Goal: Task Accomplishment & Management: Use online tool/utility

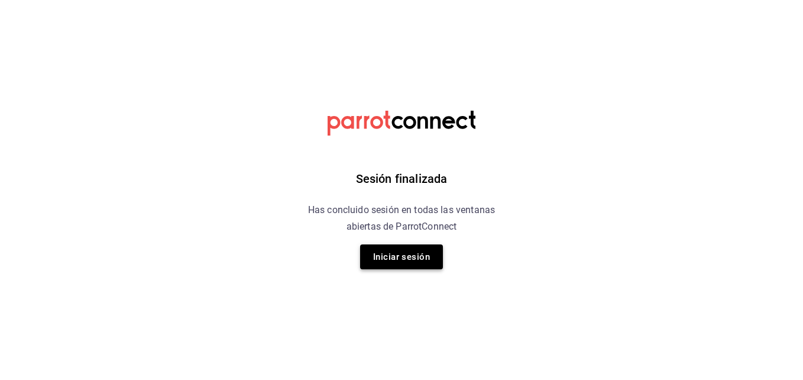
click at [395, 259] on button "Iniciar sesión" at bounding box center [401, 256] width 83 height 25
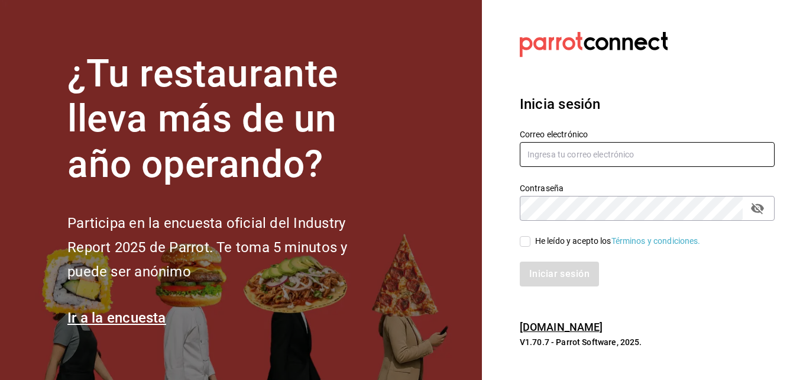
type input "[EMAIL_ADDRESS][DOMAIN_NAME]"
click at [526, 241] on input "He leído y acepto los Términos y condiciones." at bounding box center [525, 241] width 11 height 11
checkbox input "true"
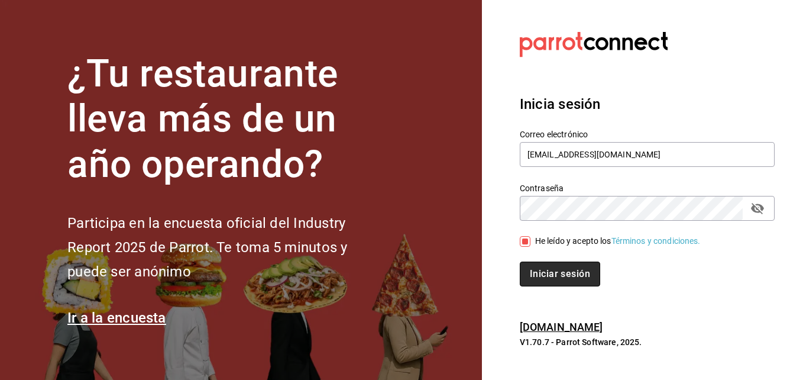
click at [536, 270] on button "Iniciar sesión" at bounding box center [560, 273] width 80 height 25
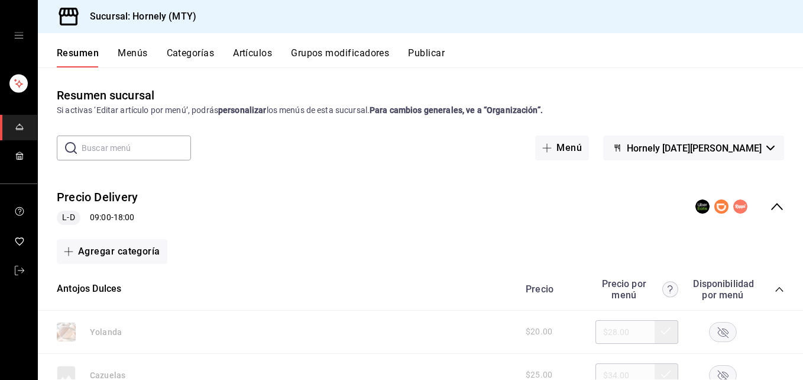
click at [709, 328] on rect "button" at bounding box center [722, 332] width 27 height 20
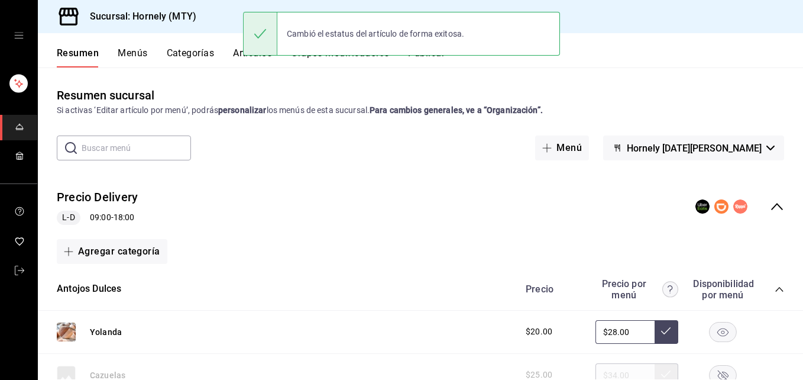
scroll to position [177, 0]
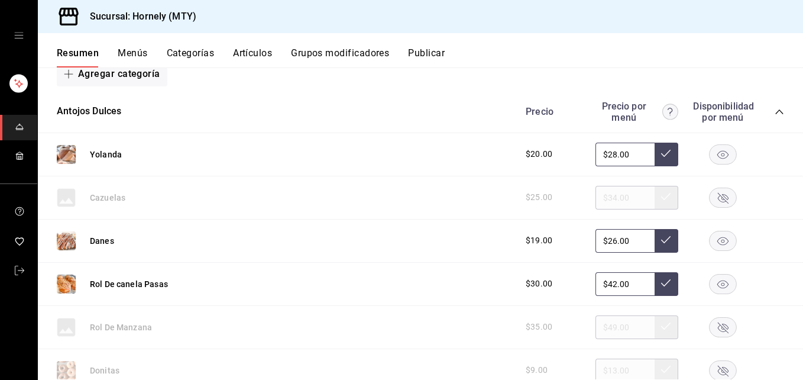
click at [715, 244] on rect "button" at bounding box center [722, 241] width 27 height 20
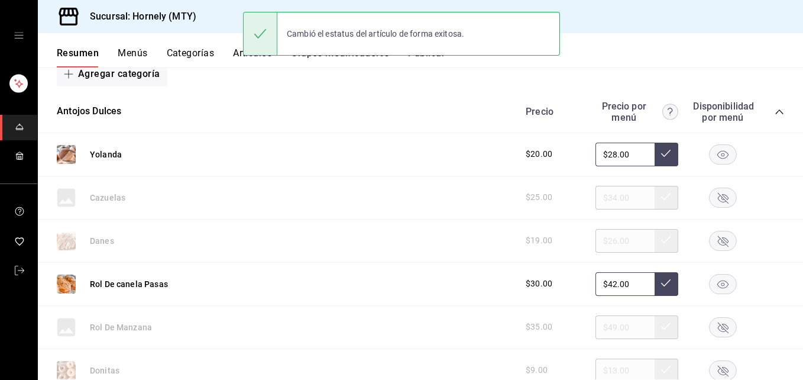
click at [718, 281] on rect "button" at bounding box center [722, 284] width 27 height 20
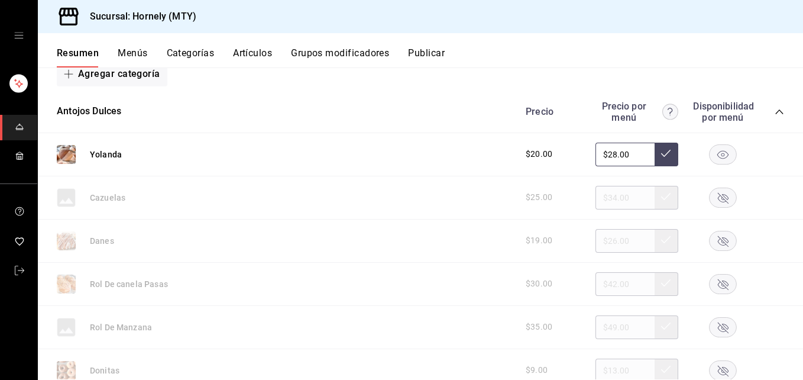
click at [712, 329] on rect "button" at bounding box center [722, 327] width 27 height 20
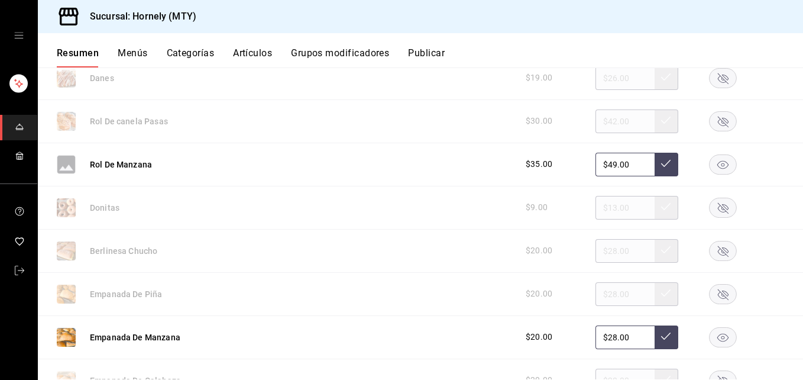
scroll to position [355, 0]
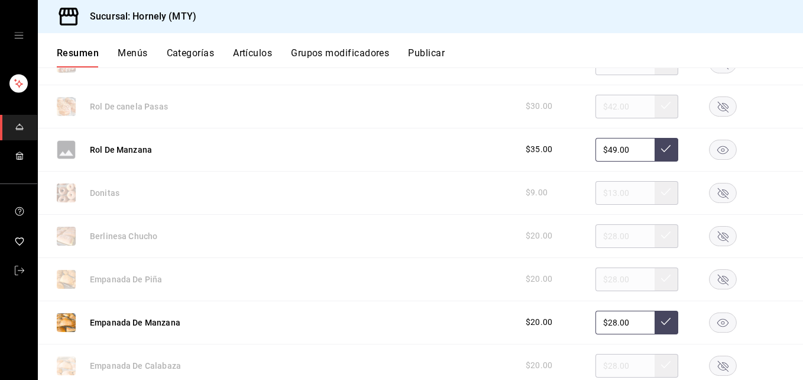
click at [714, 277] on rect "button" at bounding box center [722, 279] width 27 height 20
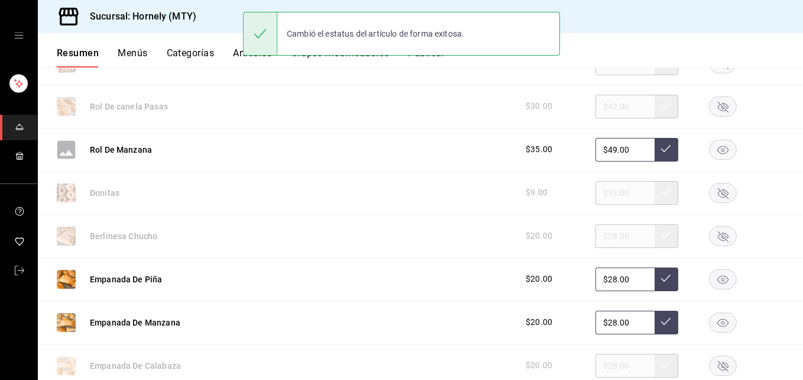
click at [709, 366] on rect "button" at bounding box center [722, 365] width 27 height 20
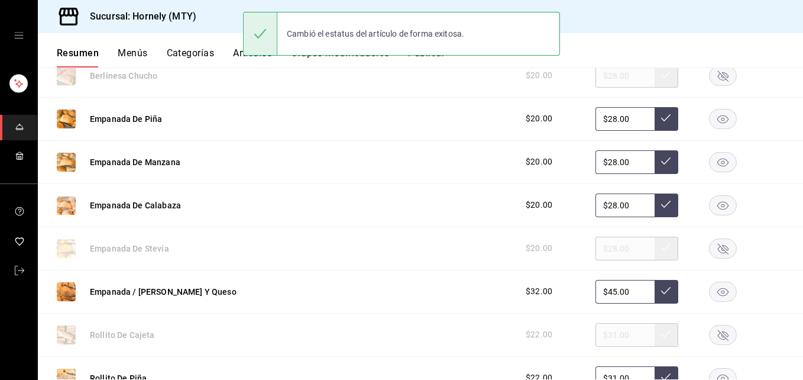
scroll to position [532, 0]
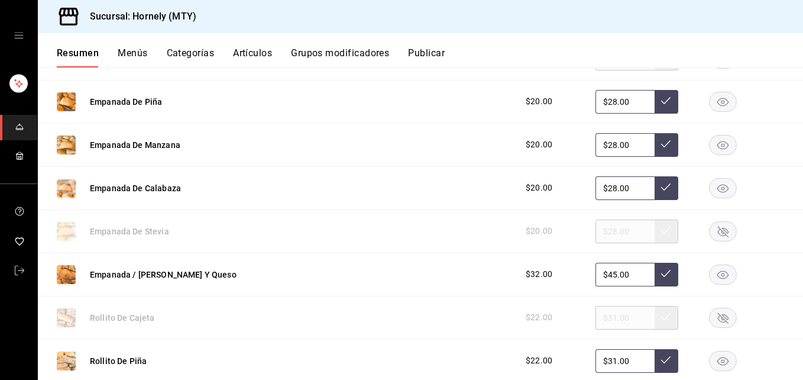
click at [715, 274] on rect "button" at bounding box center [722, 274] width 27 height 20
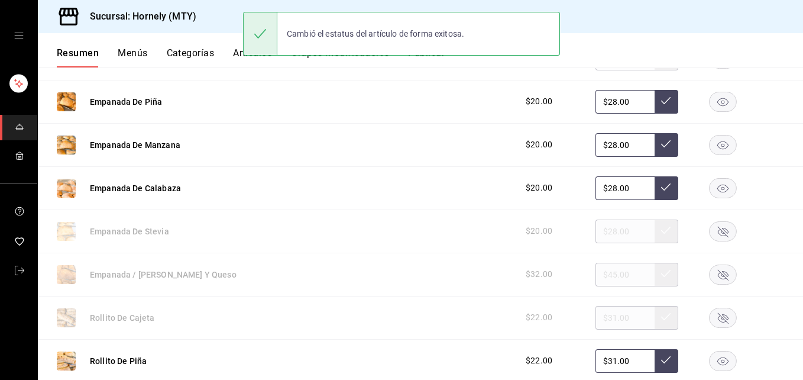
click at [718, 228] on icon "button" at bounding box center [723, 231] width 11 height 11
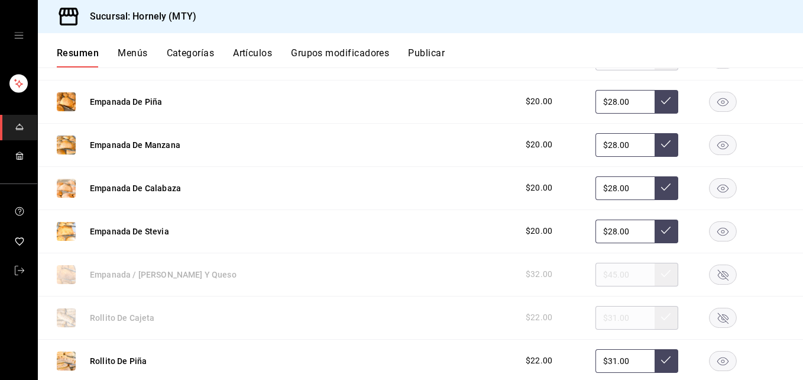
click at [712, 315] on rect "button" at bounding box center [722, 317] width 27 height 20
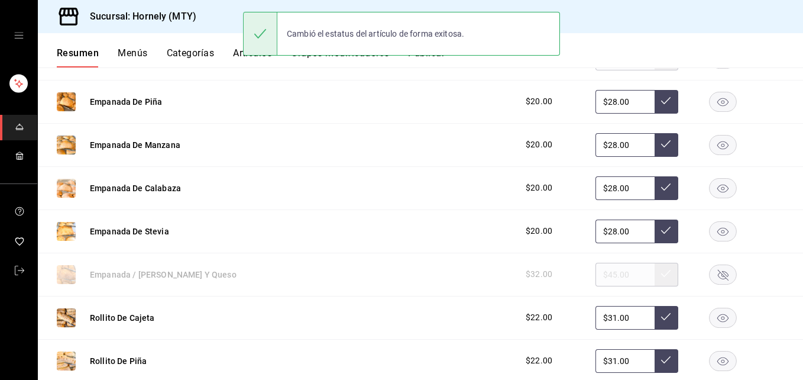
scroll to position [709, 0]
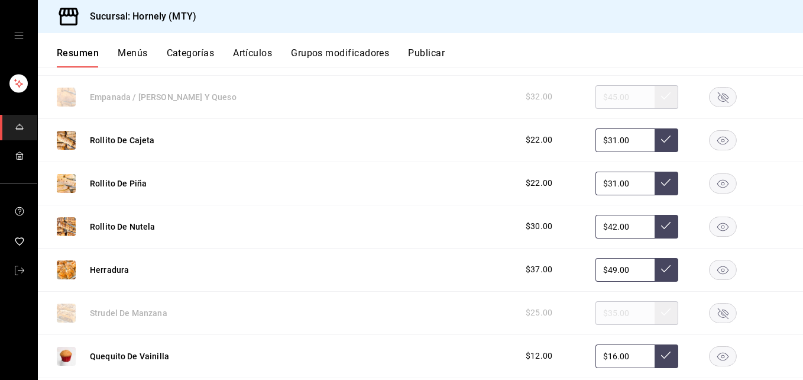
click at [711, 269] on rect "button" at bounding box center [722, 270] width 27 height 20
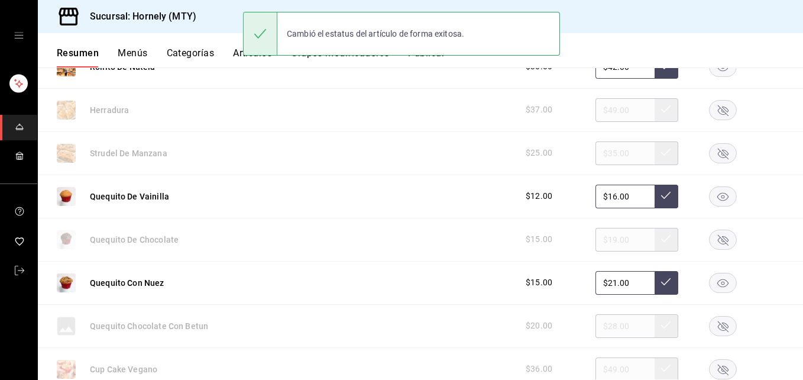
scroll to position [887, 0]
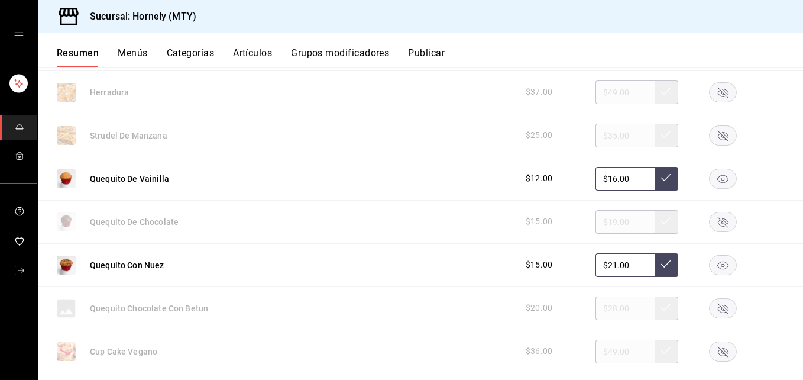
click at [712, 224] on rect "button" at bounding box center [722, 222] width 27 height 20
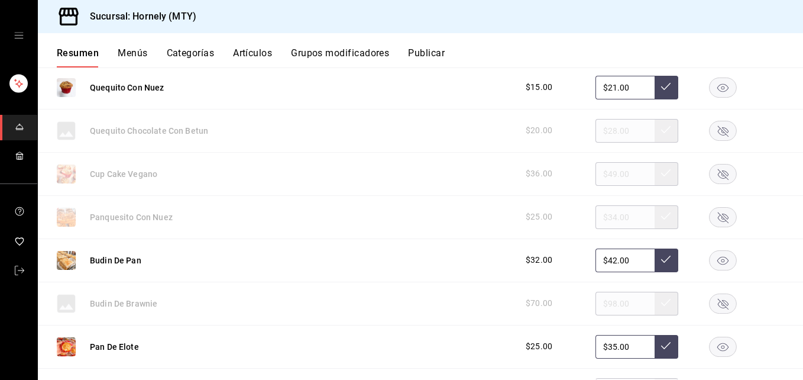
scroll to position [1242, 0]
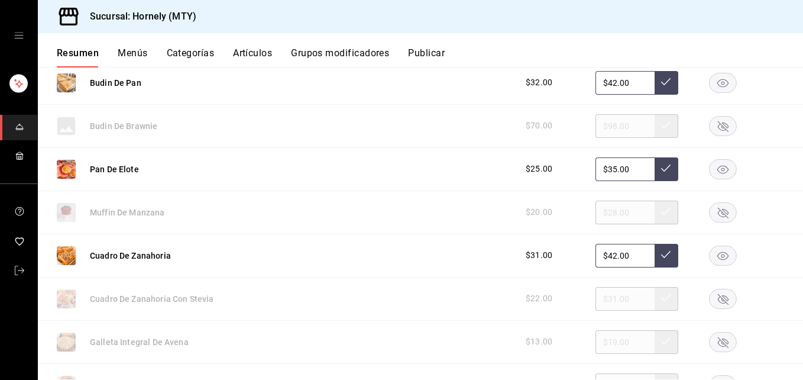
click at [718, 209] on icon "button" at bounding box center [723, 212] width 11 height 11
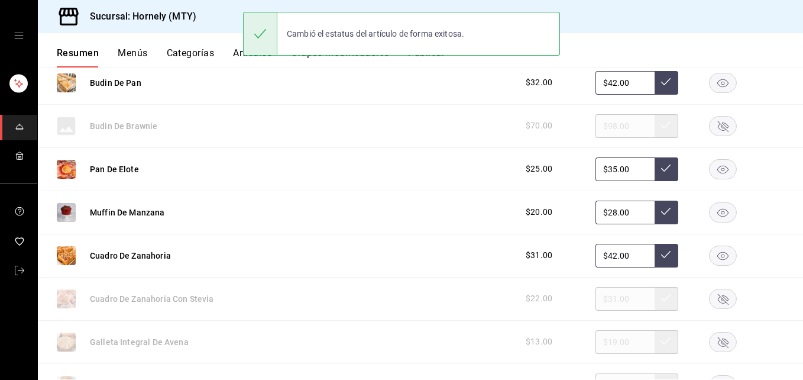
scroll to position [1419, 0]
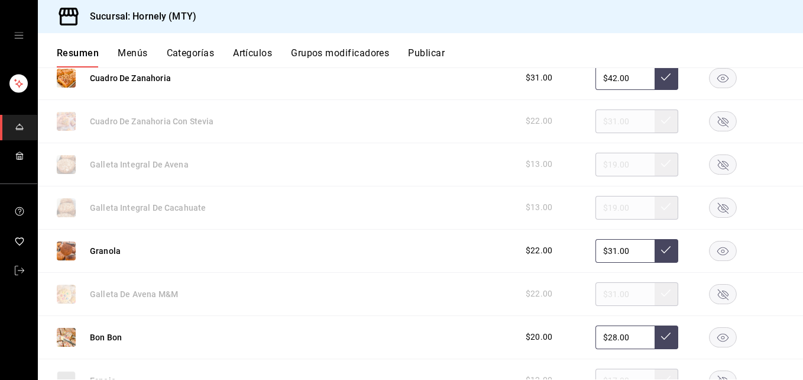
click at [709, 122] on rect "button" at bounding box center [722, 121] width 27 height 20
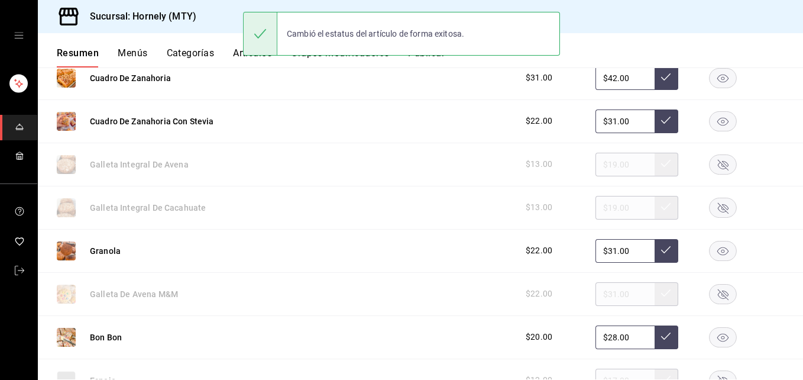
click at [710, 159] on rect "button" at bounding box center [722, 164] width 27 height 20
click at [714, 207] on rect "button" at bounding box center [722, 207] width 27 height 20
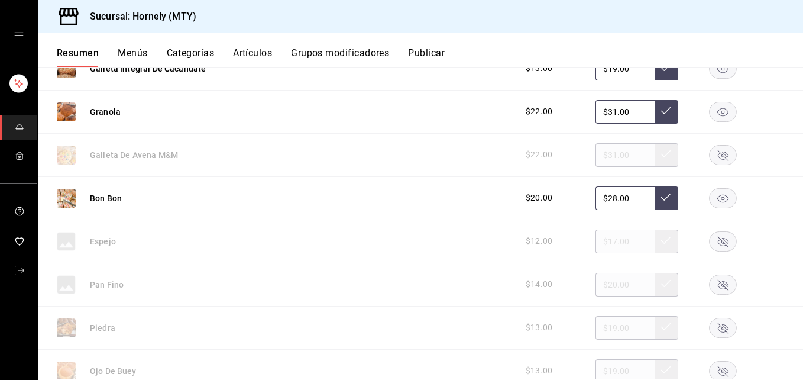
scroll to position [1596, 0]
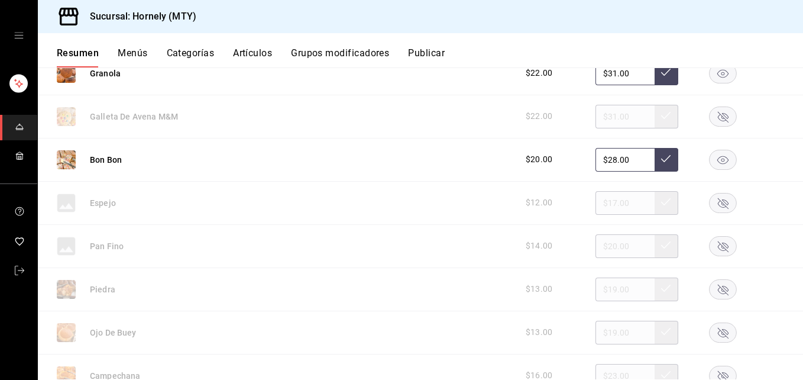
click at [714, 199] on rect "button" at bounding box center [722, 203] width 27 height 20
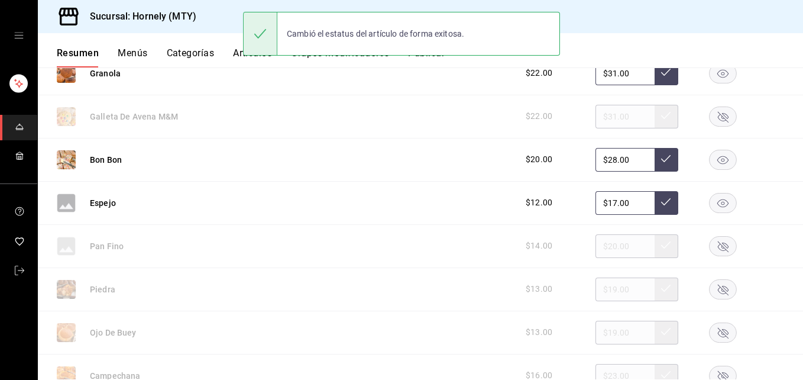
click at [711, 241] on rect "button" at bounding box center [722, 246] width 27 height 20
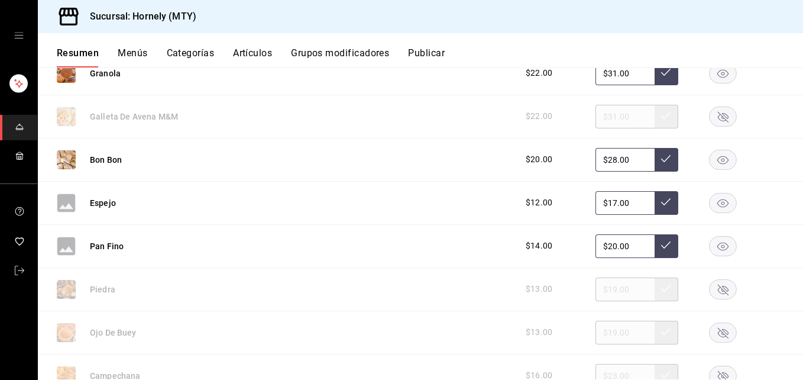
scroll to position [1774, 0]
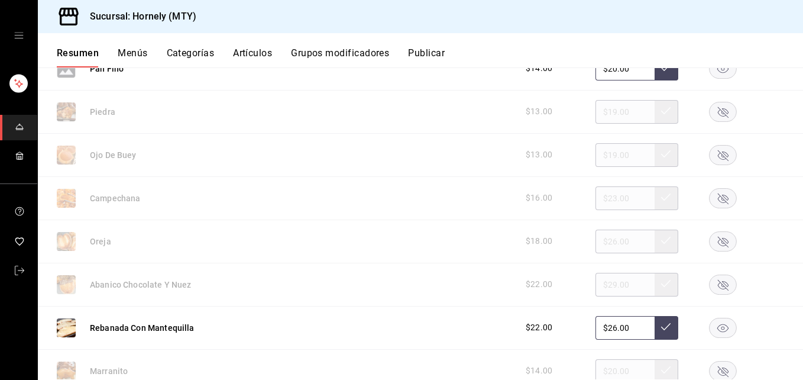
click at [711, 241] on rect "button" at bounding box center [722, 241] width 27 height 20
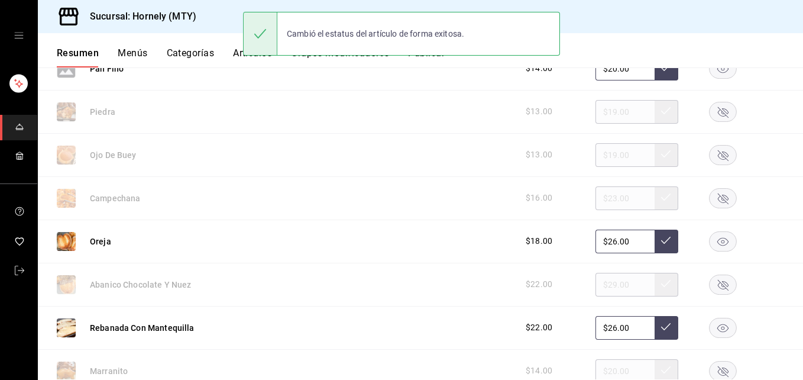
click at [709, 281] on rect "button" at bounding box center [722, 284] width 27 height 20
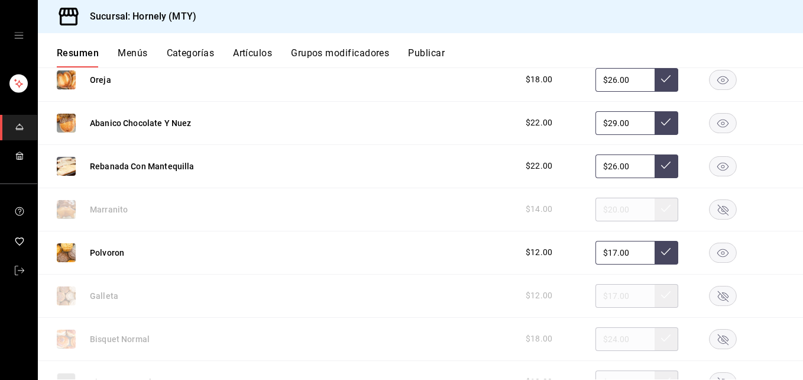
scroll to position [1951, 0]
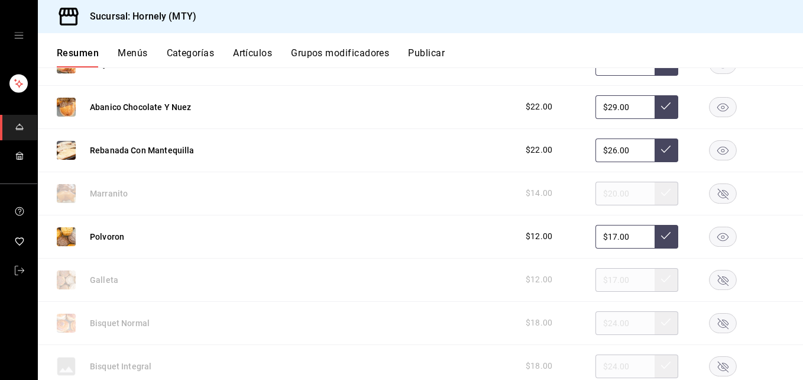
click at [720, 187] on rect "button" at bounding box center [722, 193] width 27 height 20
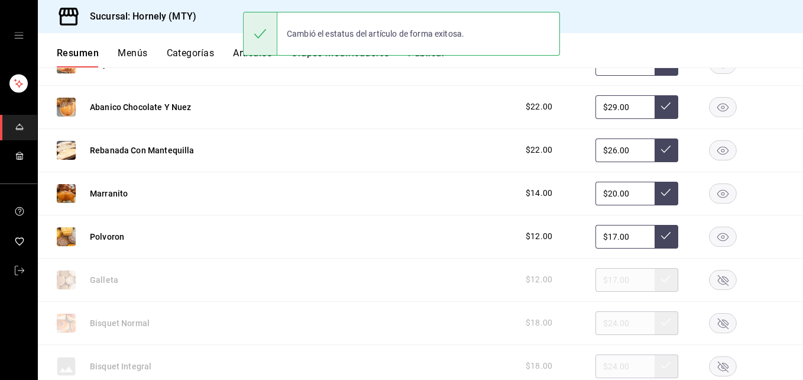
click at [715, 235] on rect "button" at bounding box center [722, 236] width 27 height 20
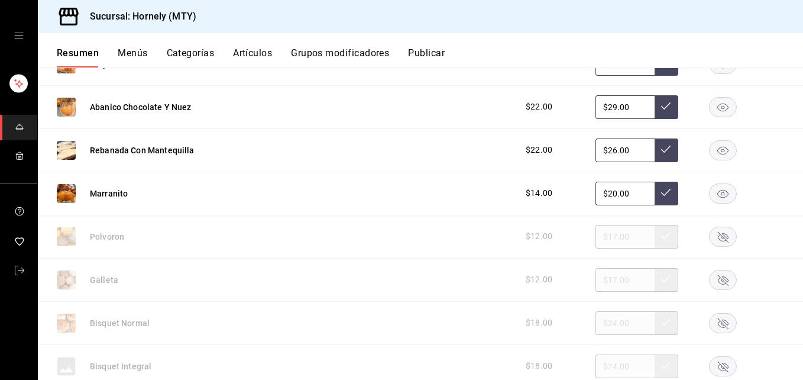
scroll to position [2128, 0]
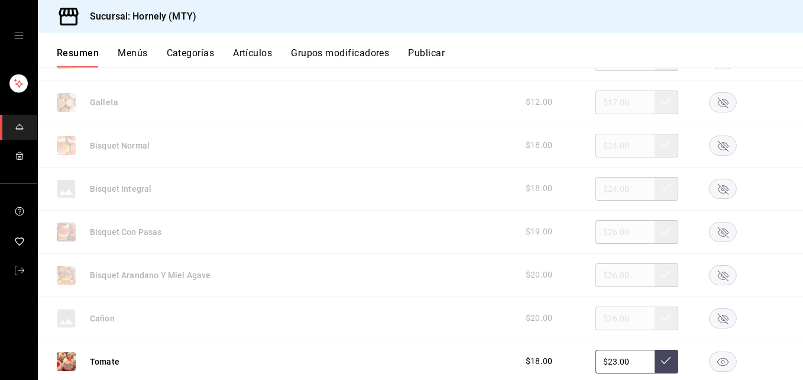
click at [709, 92] on icon "button" at bounding box center [723, 102] width 28 height 20
click at [709, 145] on rect "button" at bounding box center [722, 145] width 27 height 20
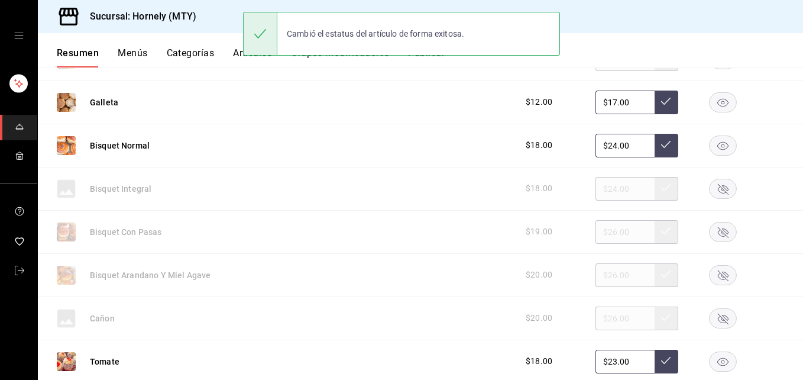
click at [709, 184] on rect "button" at bounding box center [722, 189] width 27 height 20
click at [713, 231] on rect "button" at bounding box center [722, 232] width 27 height 20
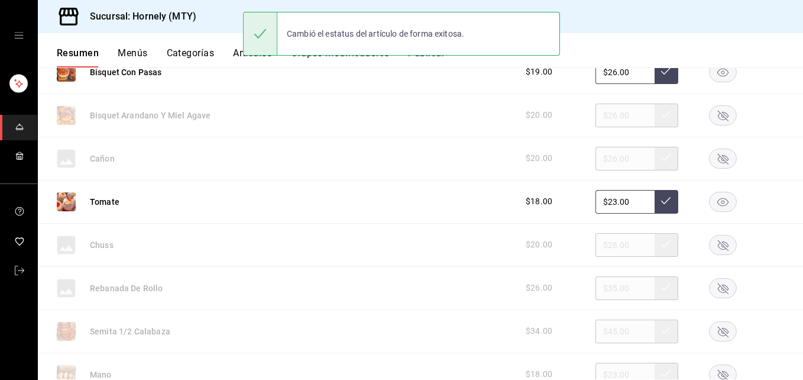
scroll to position [2306, 0]
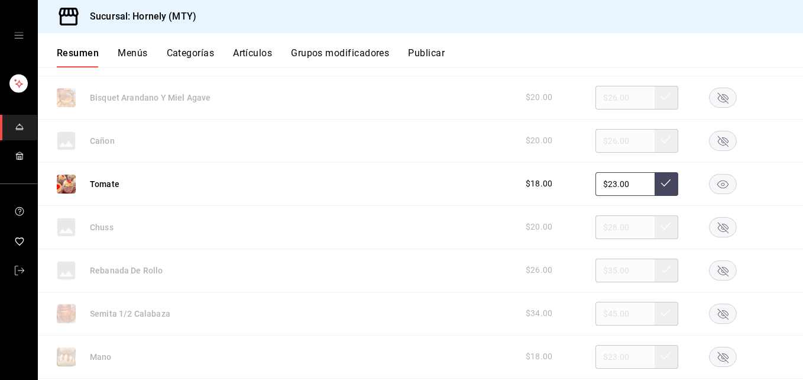
click at [718, 135] on rect "button" at bounding box center [722, 141] width 27 height 20
click at [711, 308] on rect "button" at bounding box center [722, 313] width 27 height 20
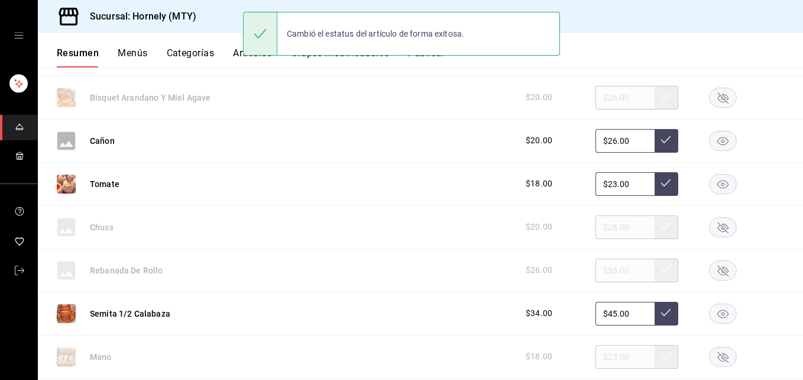
scroll to position [2483, 0]
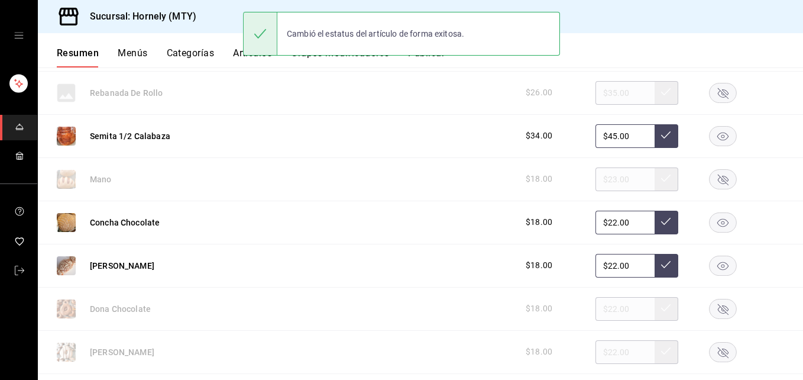
click at [717, 180] on rect "button" at bounding box center [722, 179] width 27 height 20
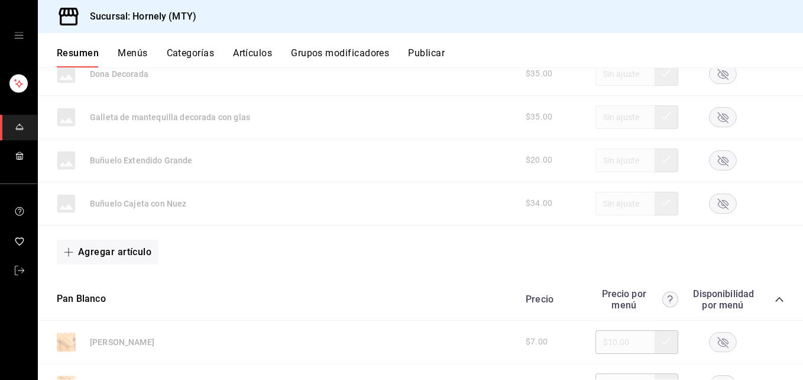
scroll to position [3370, 0]
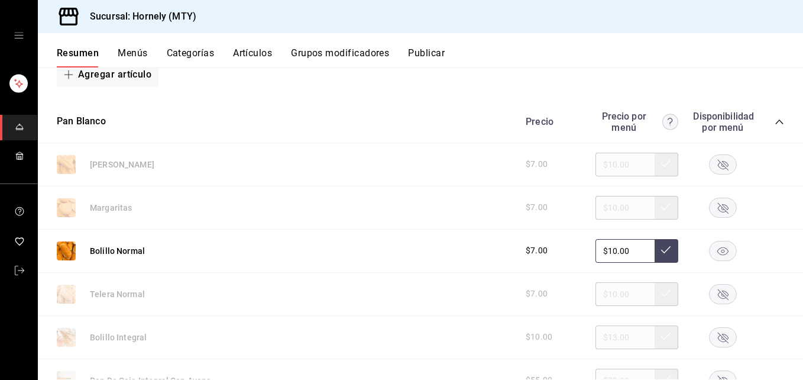
click at [719, 211] on rect "button" at bounding box center [722, 207] width 27 height 20
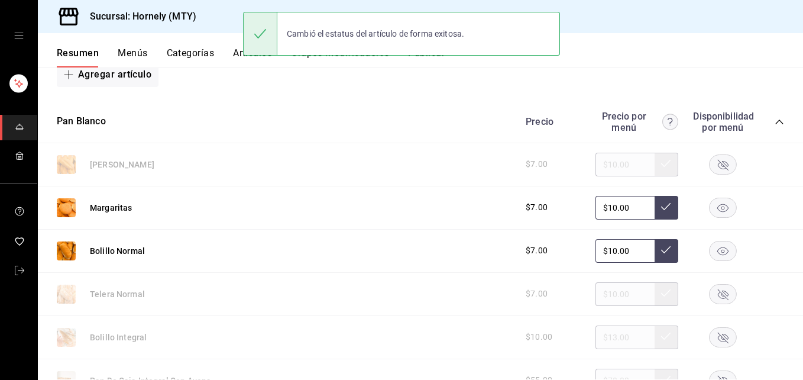
click at [718, 168] on icon "button" at bounding box center [723, 164] width 11 height 11
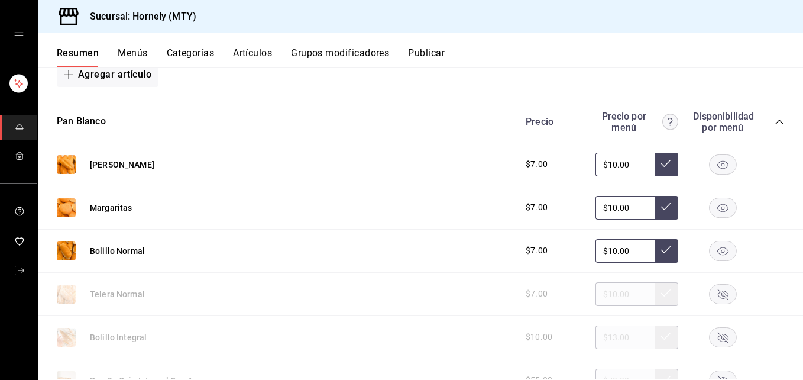
click at [718, 298] on icon "button" at bounding box center [723, 294] width 11 height 11
click at [775, 123] on icon "collapse-category-row" at bounding box center [779, 121] width 8 height 5
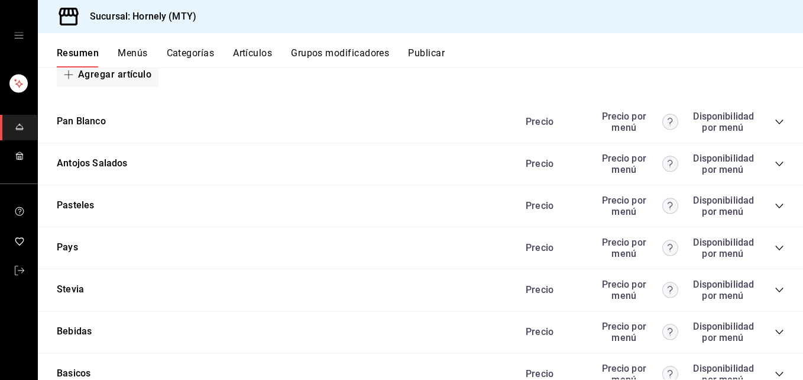
click at [774, 163] on icon "collapse-category-row" at bounding box center [778, 163] width 9 height 9
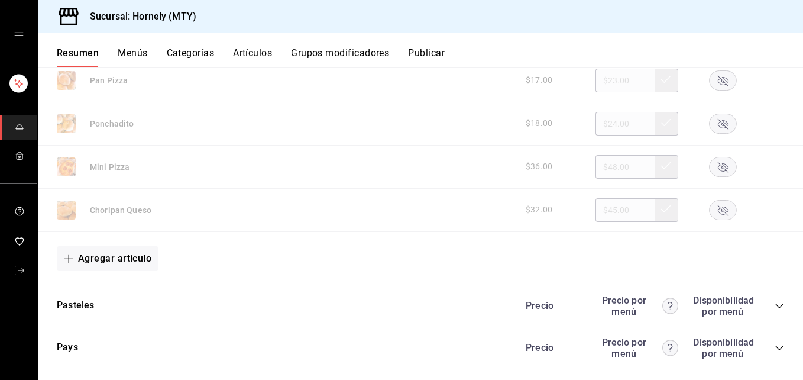
scroll to position [3547, 0]
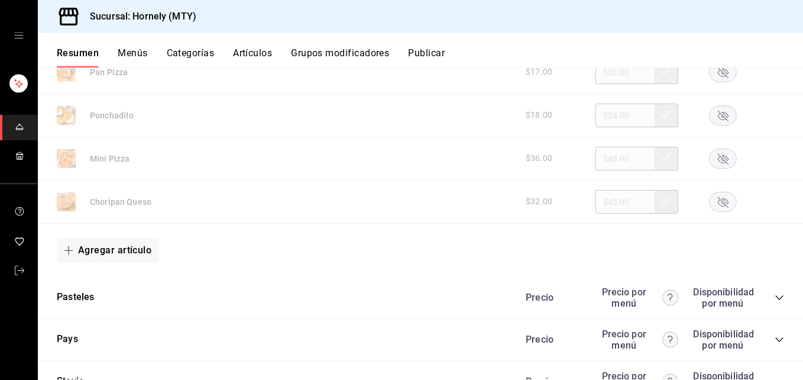
click at [718, 199] on icon "button" at bounding box center [723, 201] width 11 height 11
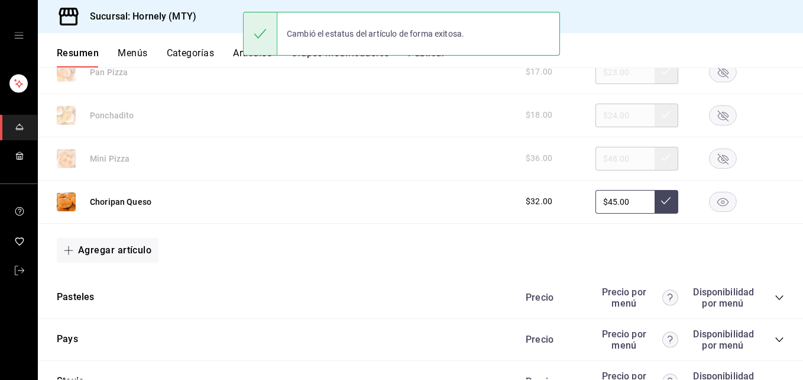
scroll to position [3370, 0]
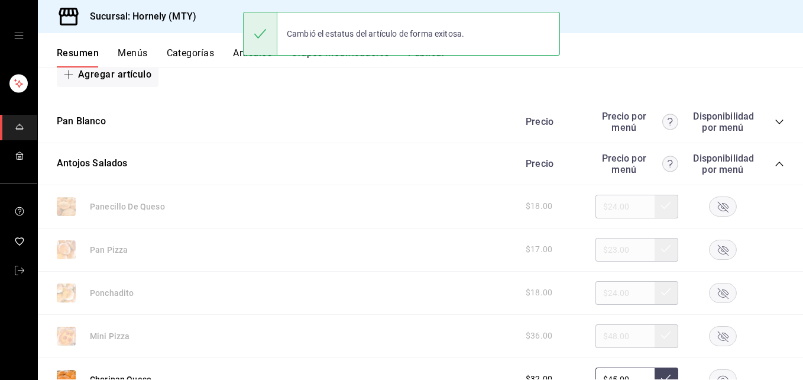
click at [712, 249] on rect "button" at bounding box center [722, 249] width 27 height 20
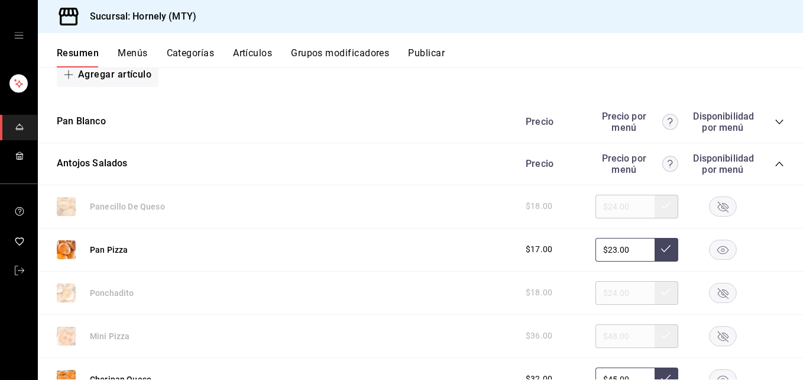
click at [775, 164] on icon "collapse-category-row" at bounding box center [779, 163] width 8 height 5
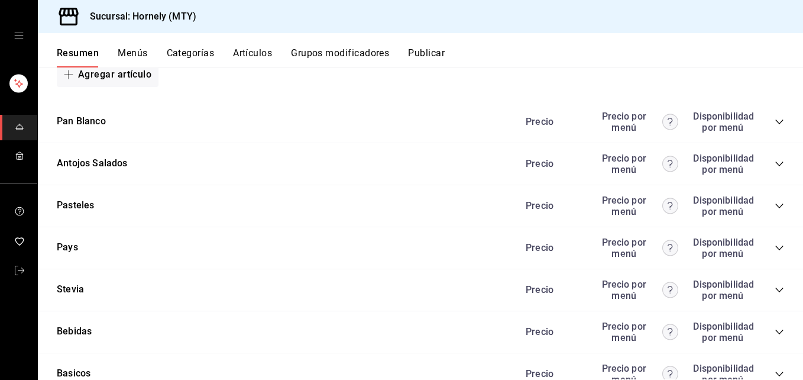
click at [435, 51] on button "Publicar" at bounding box center [426, 57] width 37 height 20
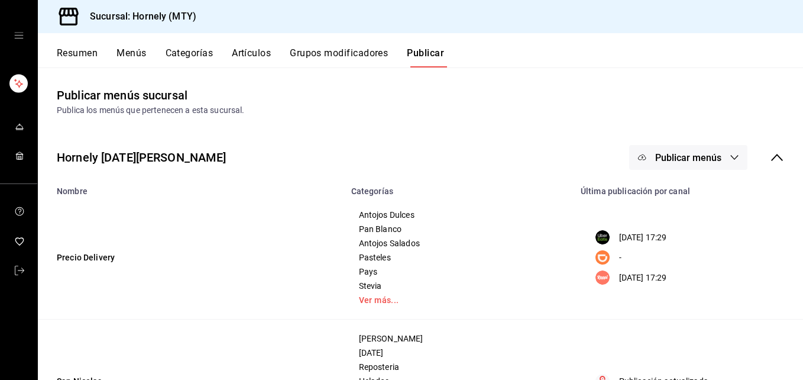
click at [665, 150] on button "Publicar menús" at bounding box center [688, 157] width 118 height 25
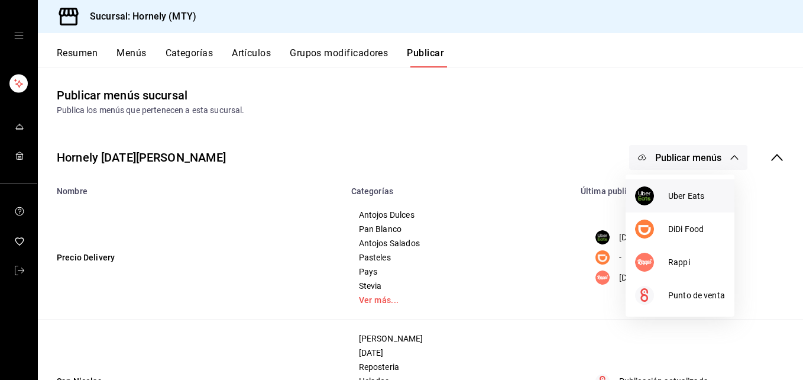
click at [644, 195] on img at bounding box center [644, 195] width 19 height 19
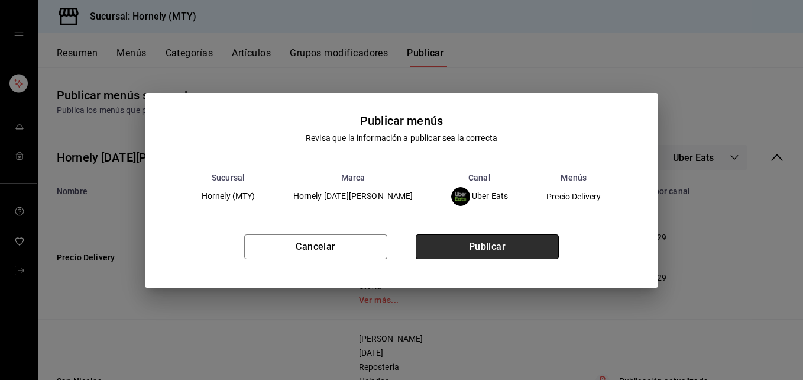
click at [518, 239] on button "Publicar" at bounding box center [487, 246] width 143 height 25
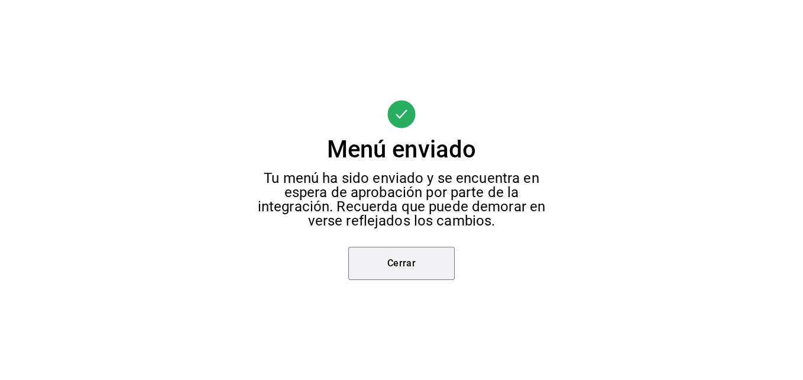
click at [406, 249] on button "Cerrar" at bounding box center [401, 263] width 106 height 33
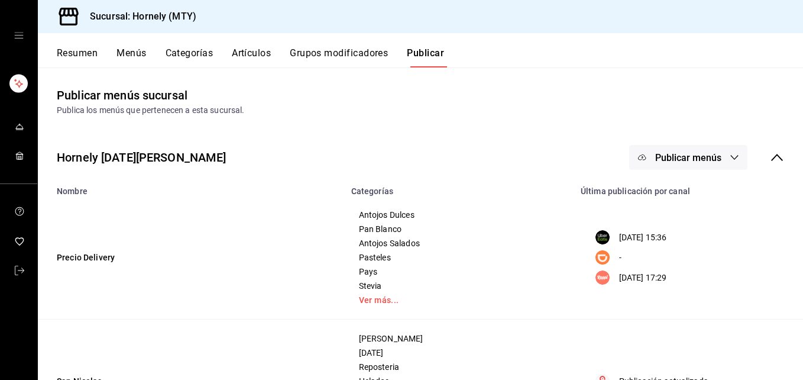
click at [679, 163] on span "Publicar menús" at bounding box center [688, 157] width 66 height 11
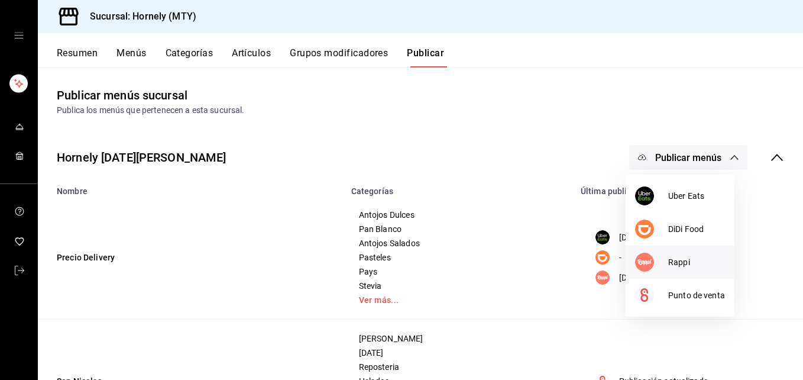
click at [679, 255] on li "Rappi" at bounding box center [679, 261] width 109 height 33
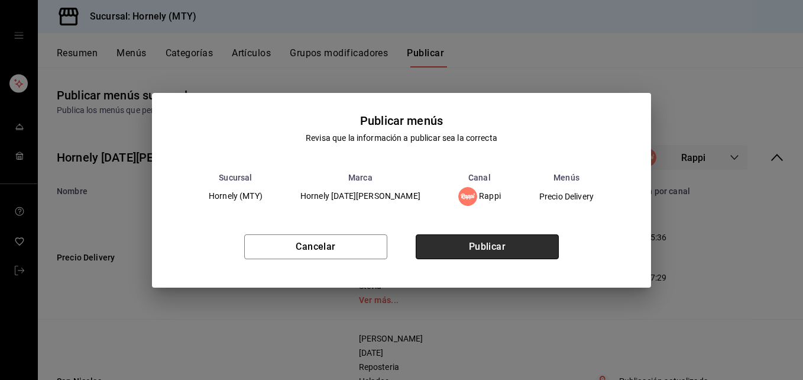
click at [520, 257] on button "Publicar" at bounding box center [487, 246] width 143 height 25
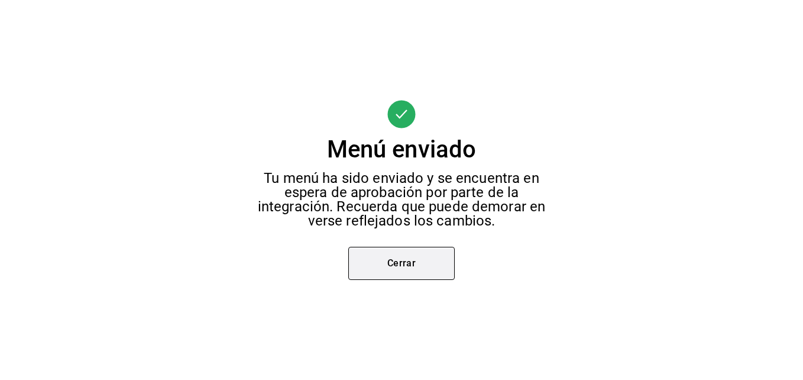
click at [377, 267] on button "Cerrar" at bounding box center [401, 263] width 106 height 33
